Goal: Task Accomplishment & Management: Manage account settings

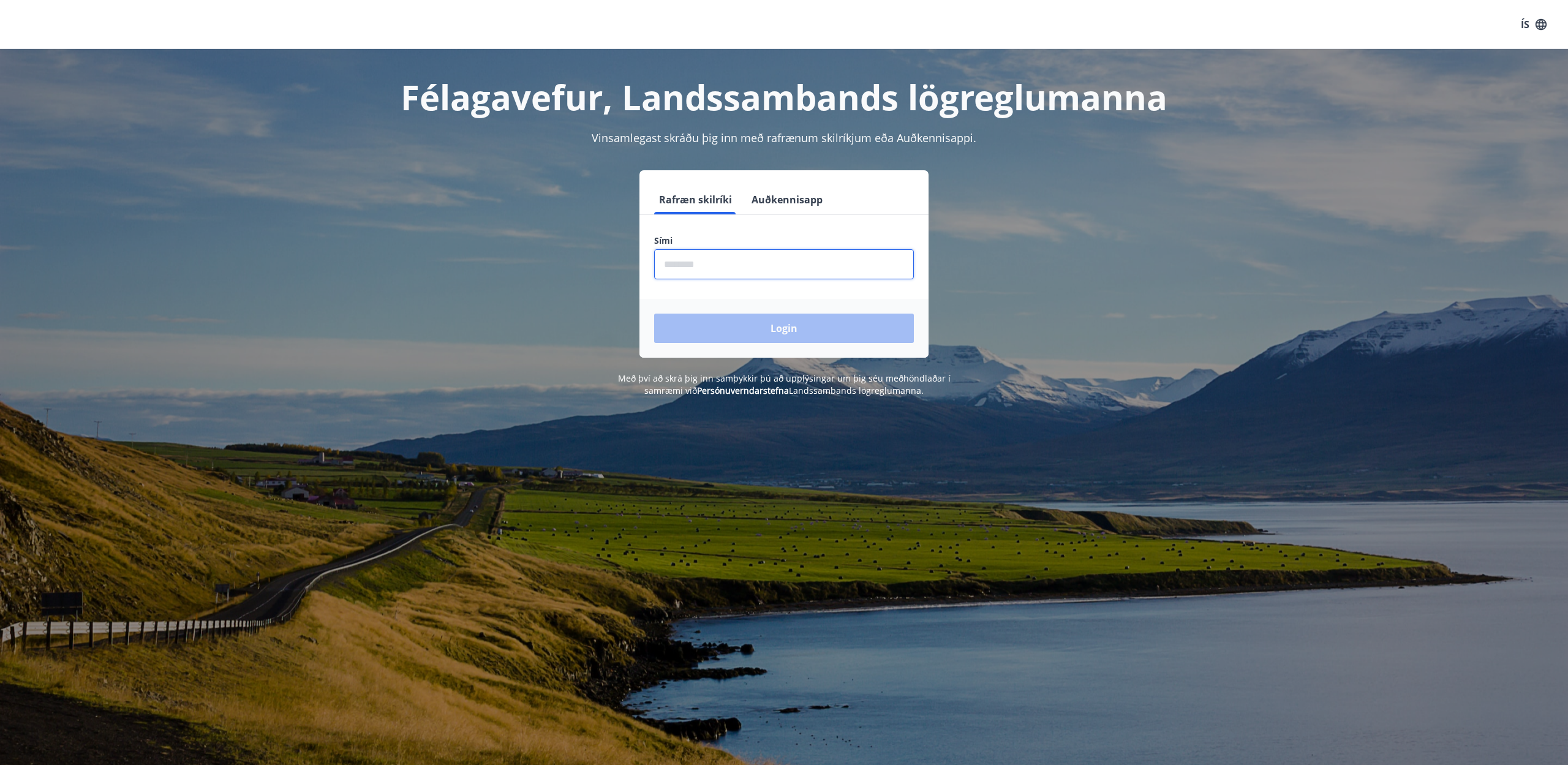
click at [689, 262] on input "phone" at bounding box center [784, 264] width 260 height 30
type input "********"
click at [784, 329] on button "Login" at bounding box center [784, 328] width 260 height 30
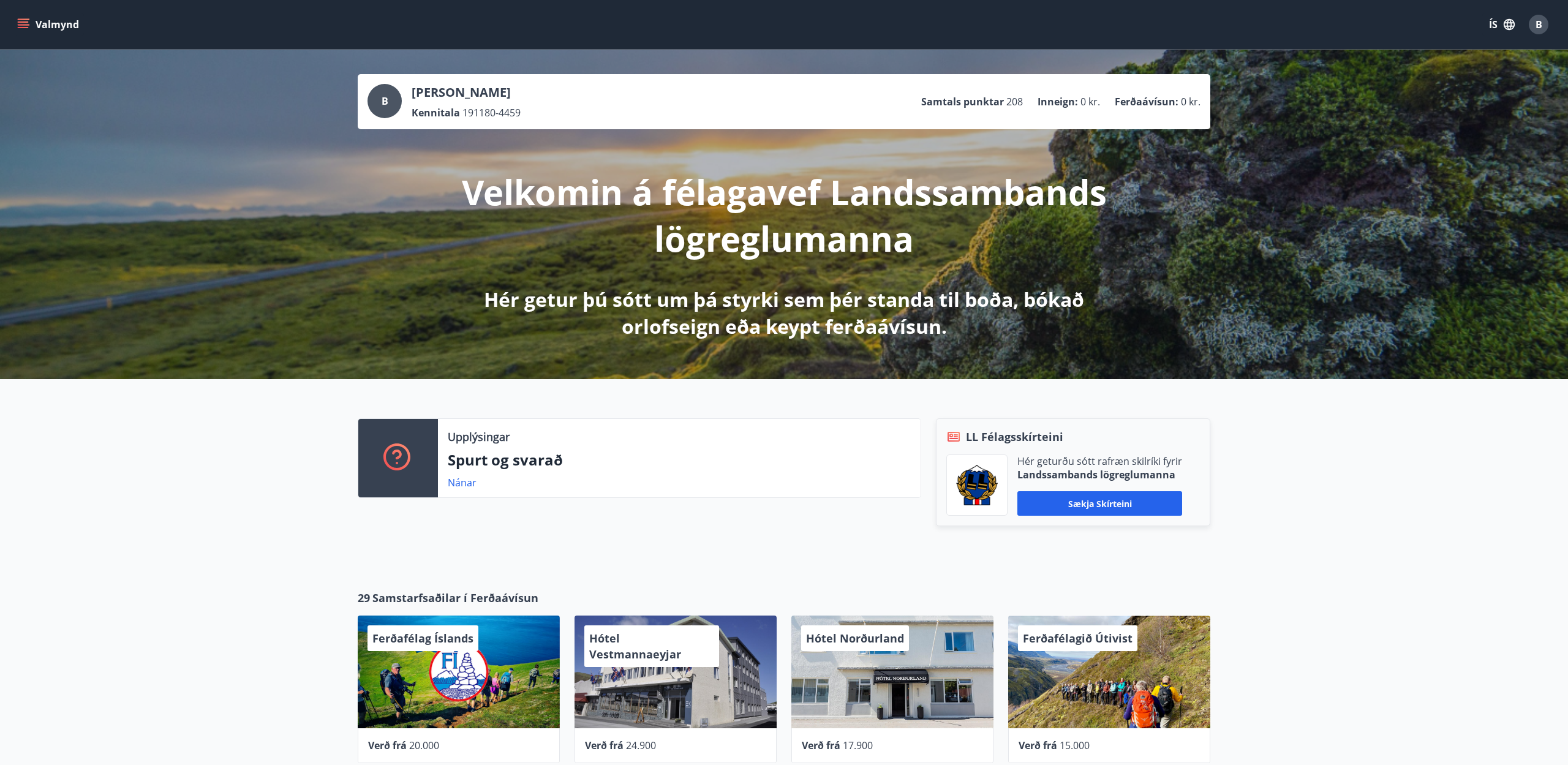
click at [38, 23] on button "Valmynd" at bounding box center [49, 25] width 69 height 22
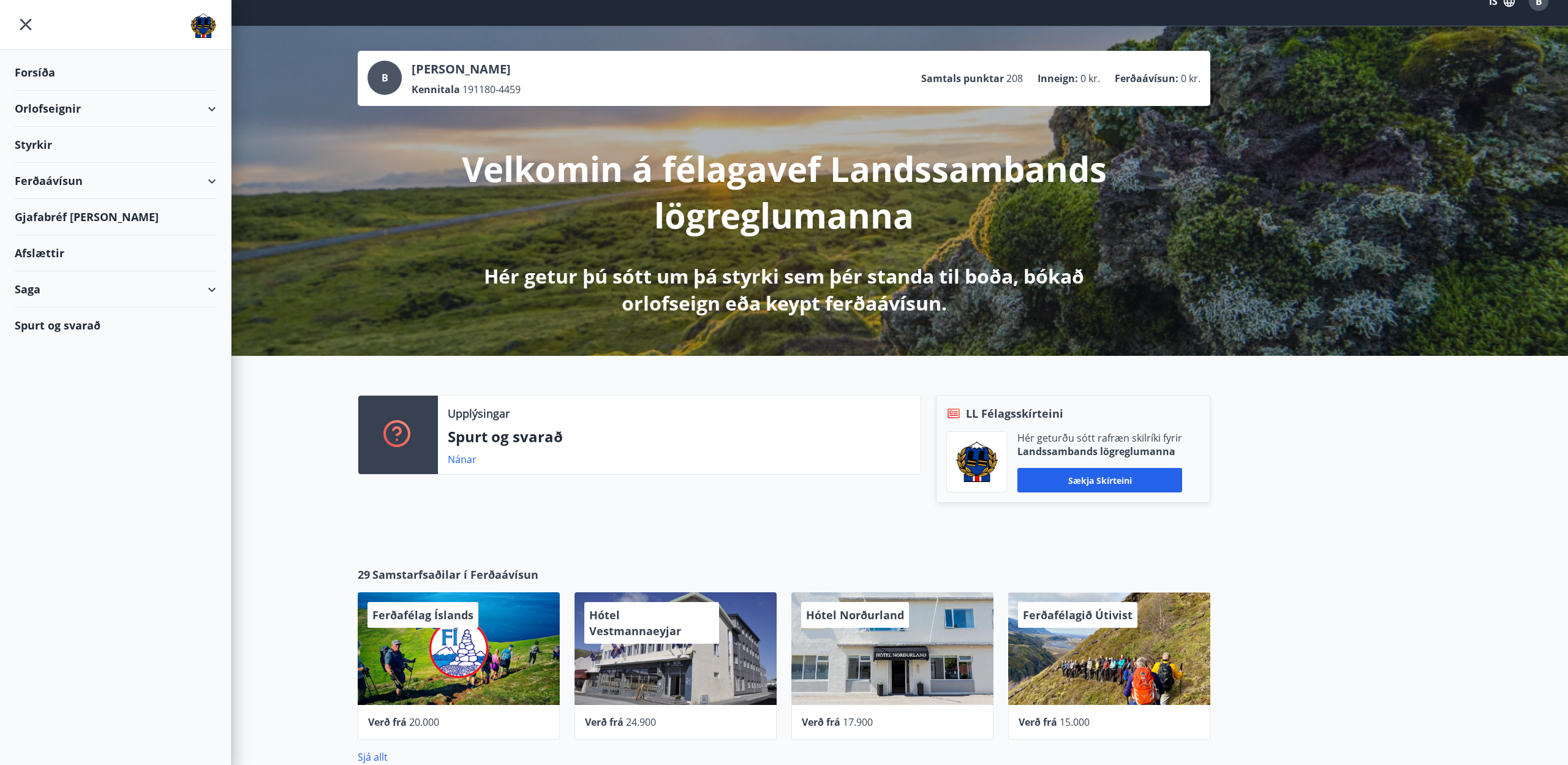
scroll to position [25, 0]
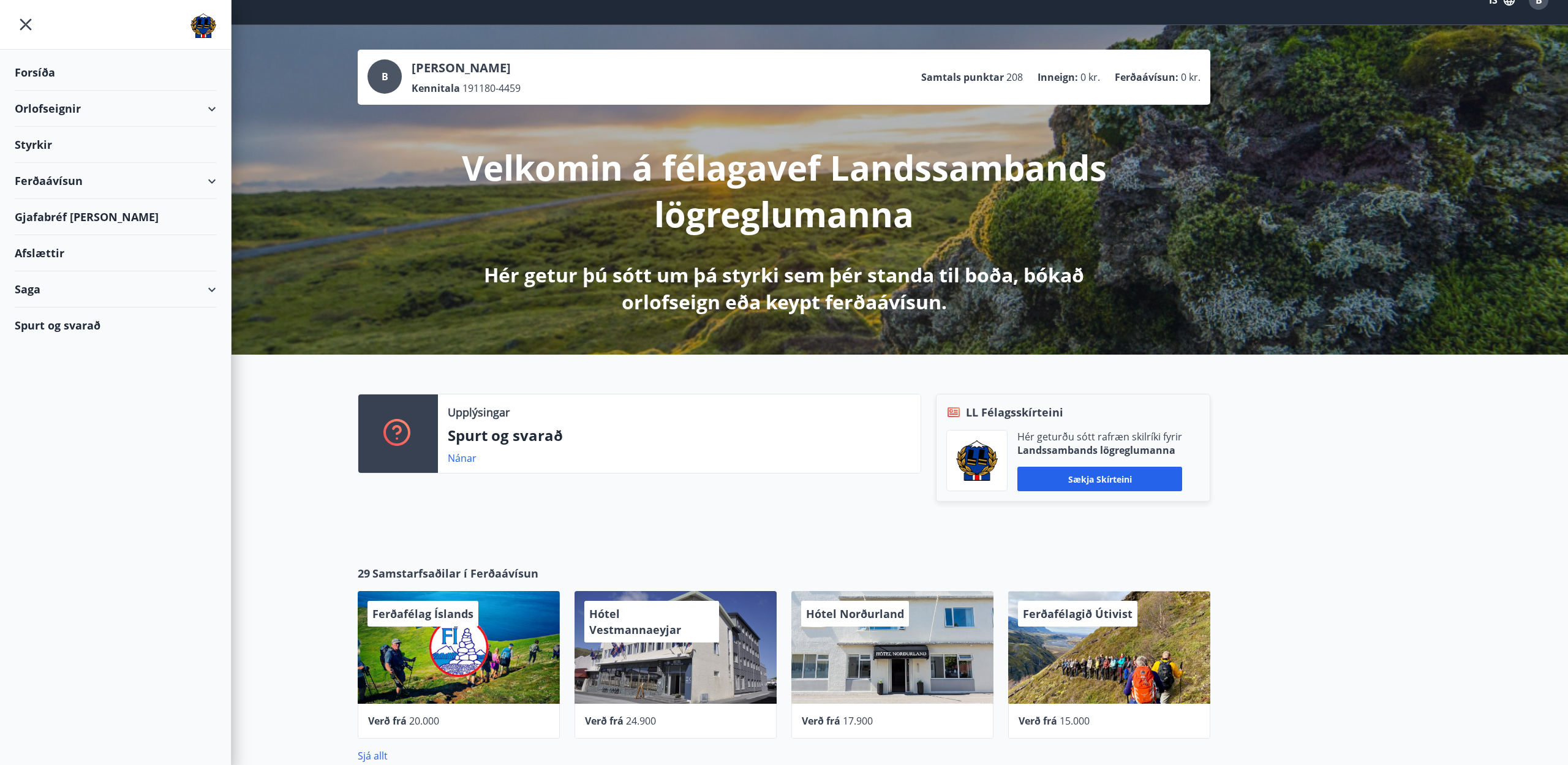
click at [84, 213] on div "Gjafabréf og kort" at bounding box center [115, 217] width 202 height 36
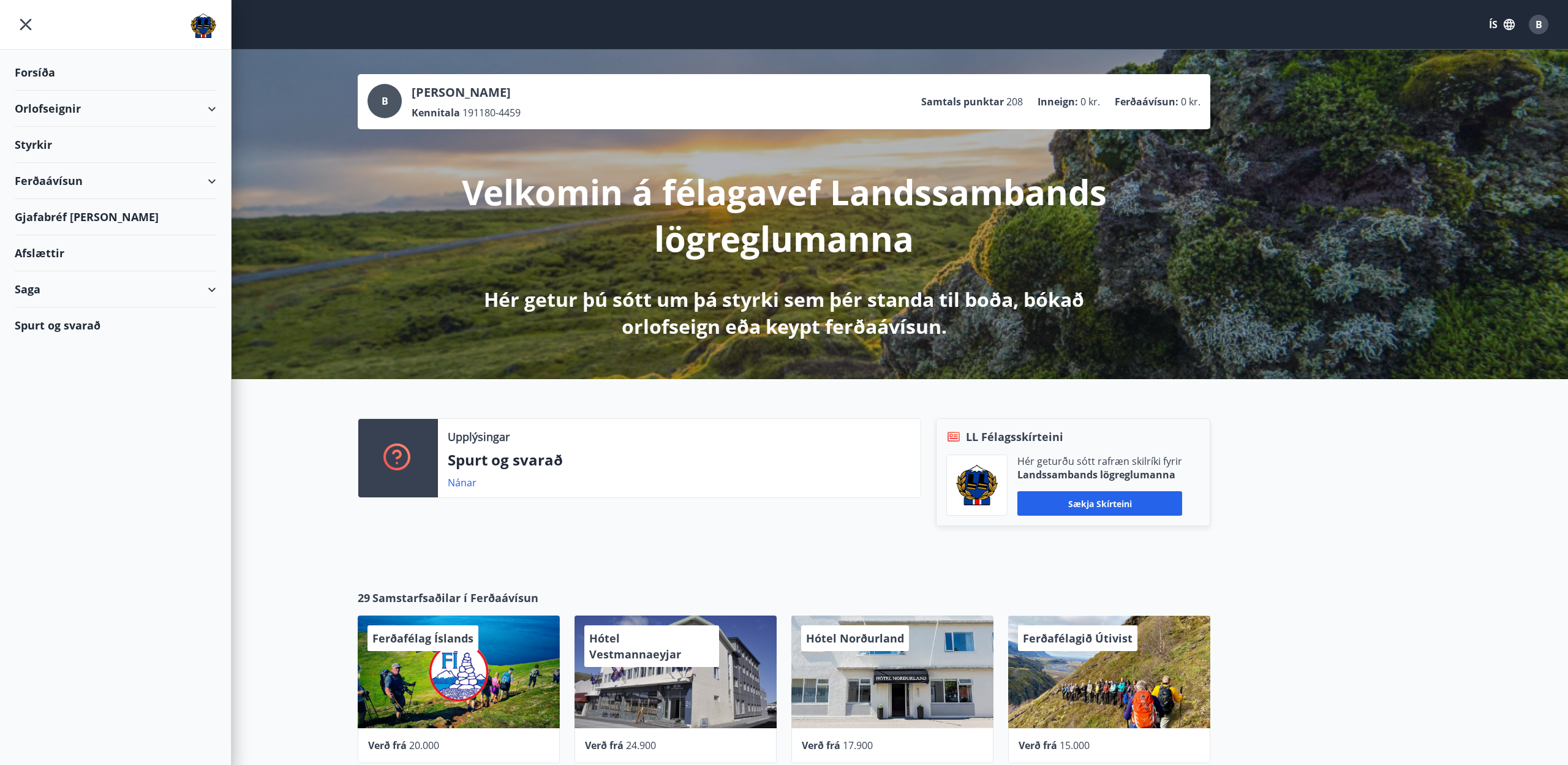
scroll to position [0, 0]
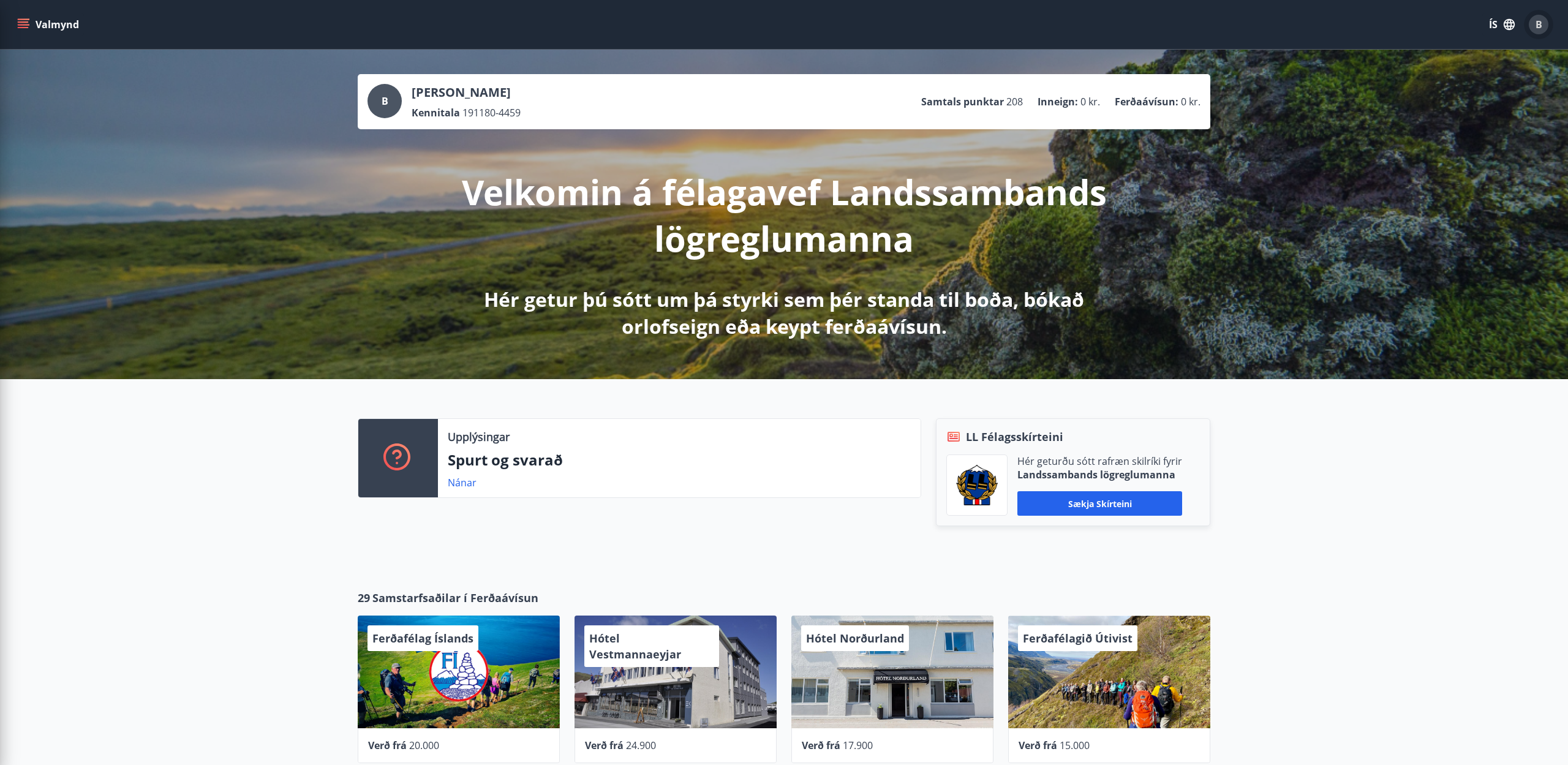
click at [1538, 26] on span "B" at bounding box center [1539, 25] width 7 height 14
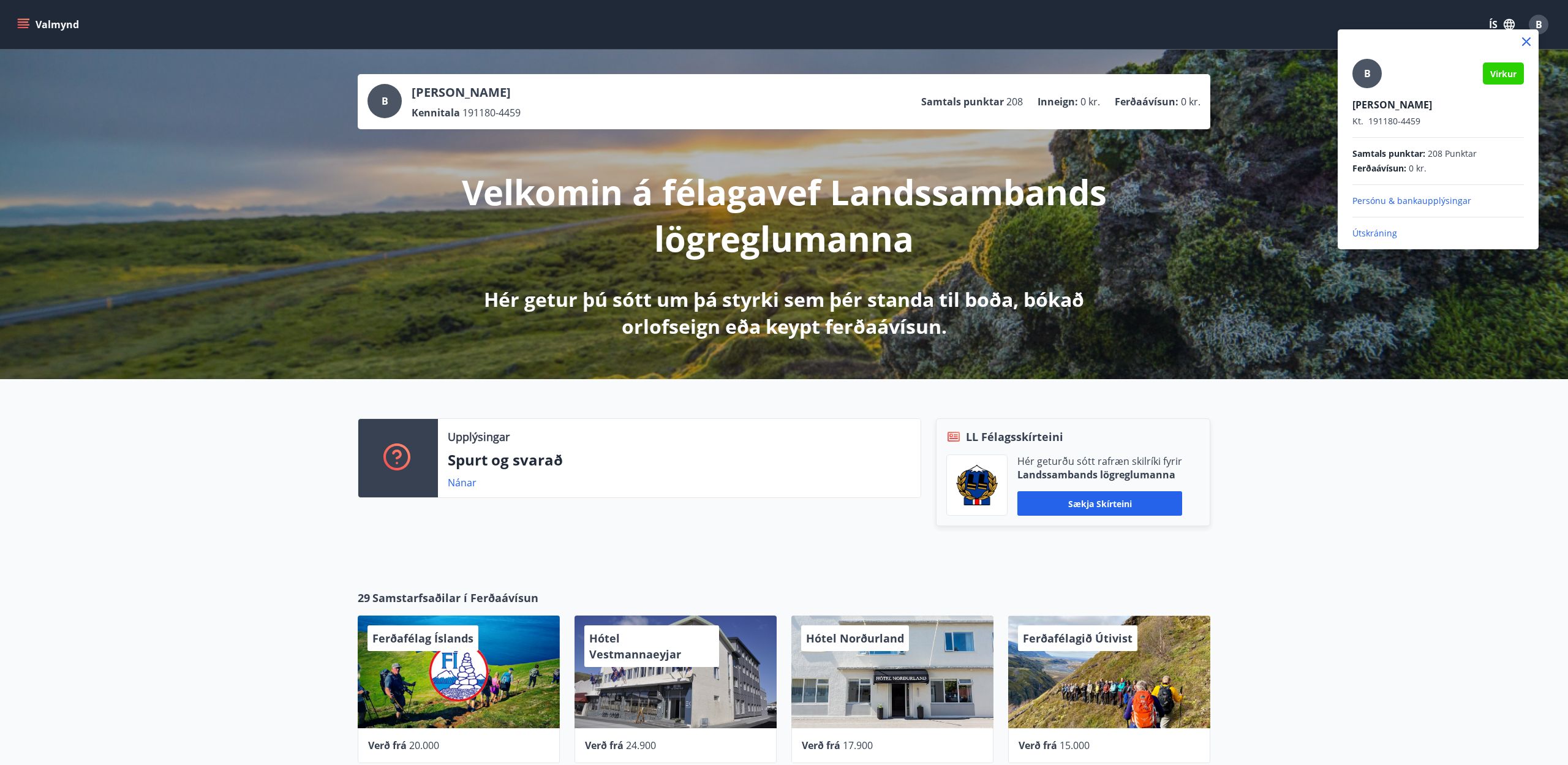
click at [1376, 234] on p "Útskráning" at bounding box center [1438, 233] width 171 height 12
